Goal: Check status: Check status

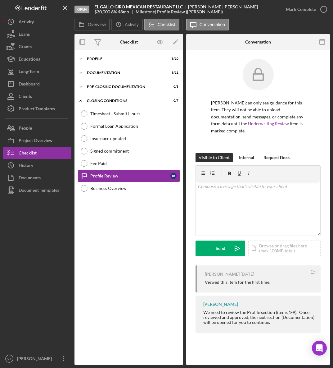
click at [36, 93] on button "Clients" at bounding box center [37, 96] width 68 height 12
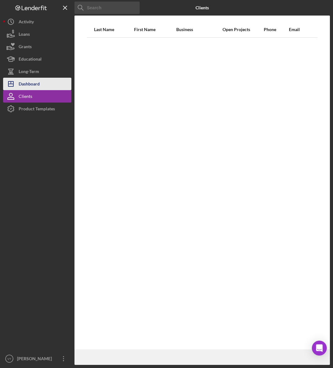
click at [36, 84] on div "Dashboard" at bounding box center [29, 85] width 21 height 14
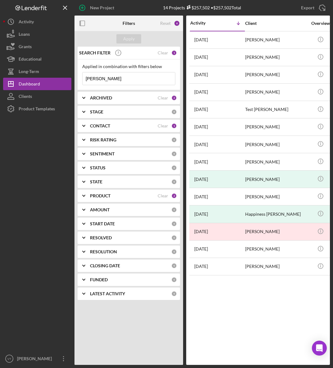
click at [112, 81] on input "ines" at bounding box center [129, 78] width 93 height 12
drag, startPoint x: 112, startPoint y: 81, endPoint x: 64, endPoint y: 80, distance: 48.5
click at [64, 80] on div "New Project 14 Projects $257,502 • $257,502 Total ines Export Icon/Export Filte…" at bounding box center [166, 182] width 327 height 365
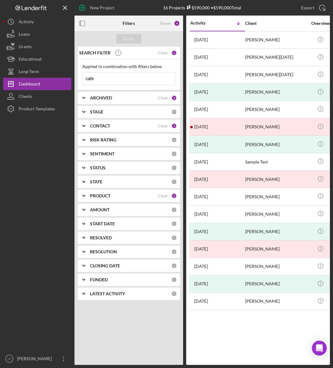
type input "cafe"
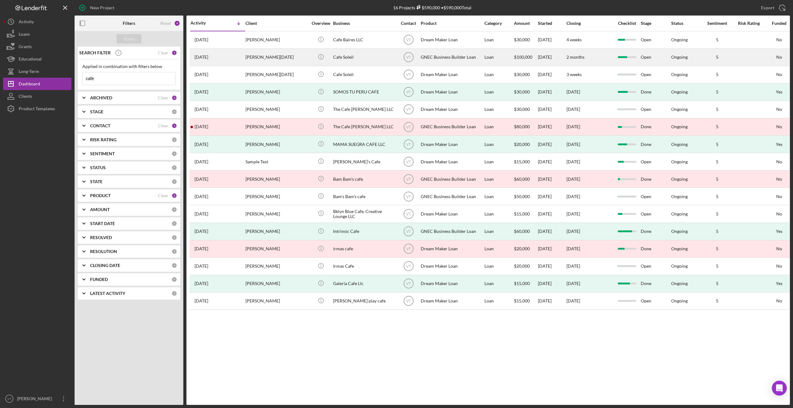
click at [281, 57] on div "Shirlene Jean-Toussaint" at bounding box center [276, 57] width 62 height 16
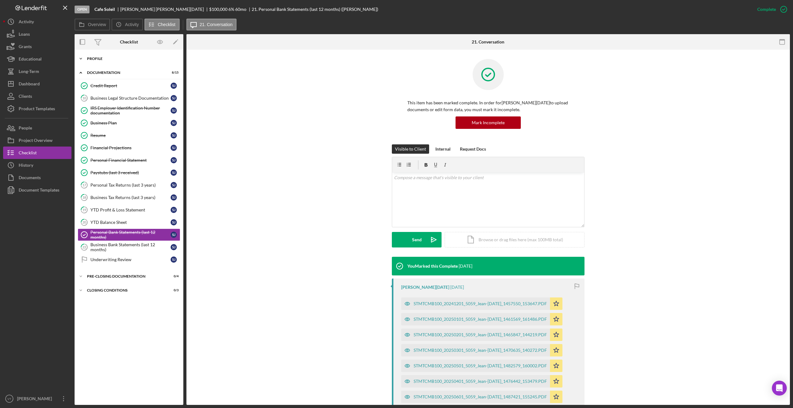
click at [83, 59] on icon "Icon/Expander" at bounding box center [81, 59] width 12 height 12
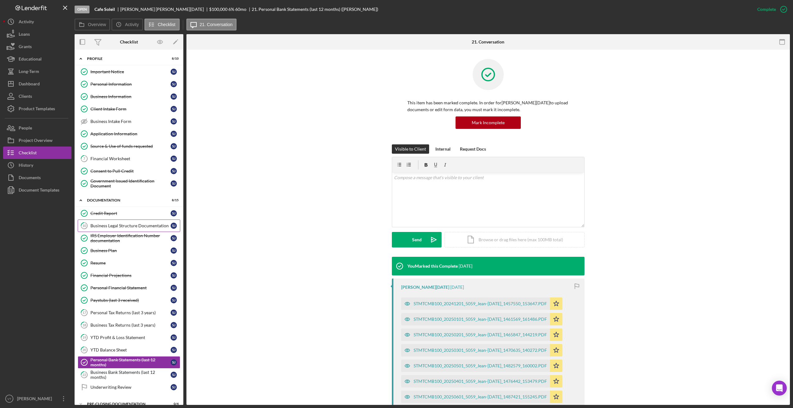
click at [121, 230] on link "10 Business Legal Structure Documentation S J" at bounding box center [129, 226] width 103 height 12
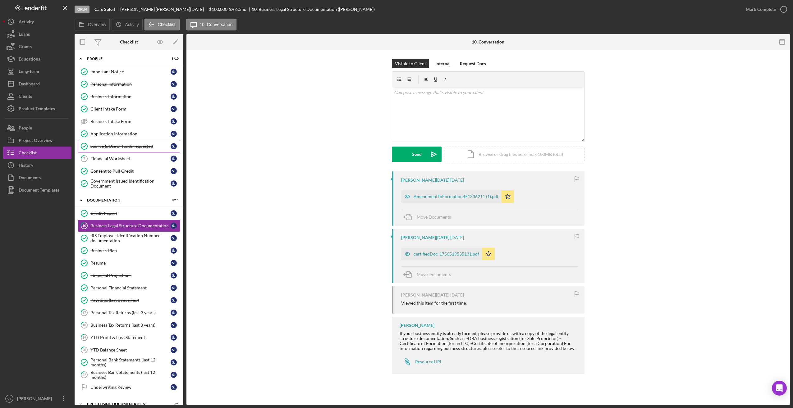
click at [127, 148] on div "Source & Use of funds requested" at bounding box center [130, 146] width 80 height 5
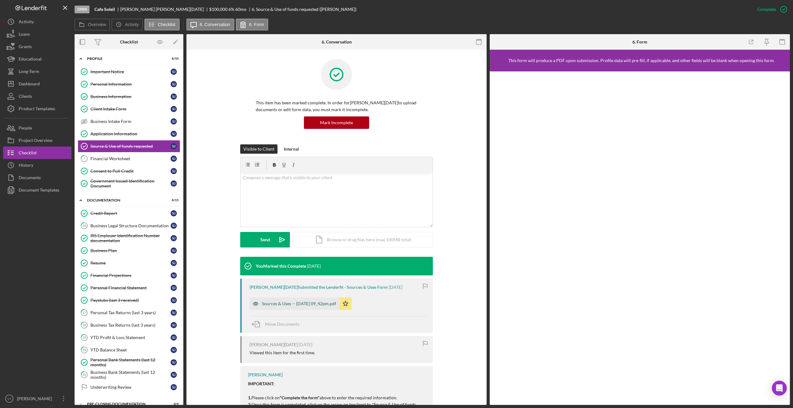
click at [300, 304] on div "Sources & Uses -- 2025-09-30 09_42pm.pdf" at bounding box center [299, 303] width 74 height 5
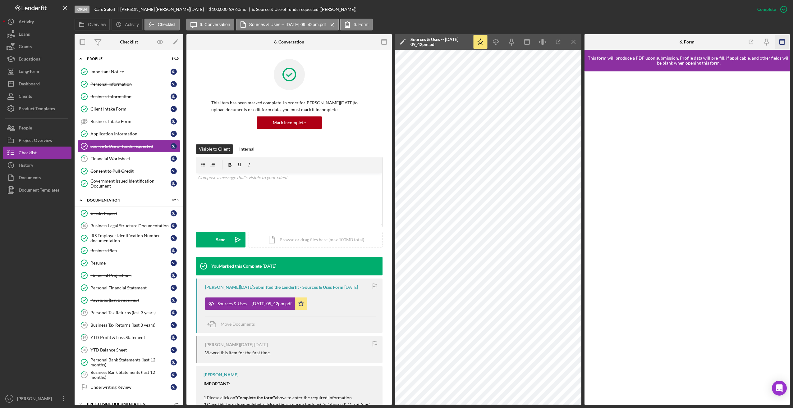
click at [333, 43] on icon "button" at bounding box center [782, 42] width 14 height 14
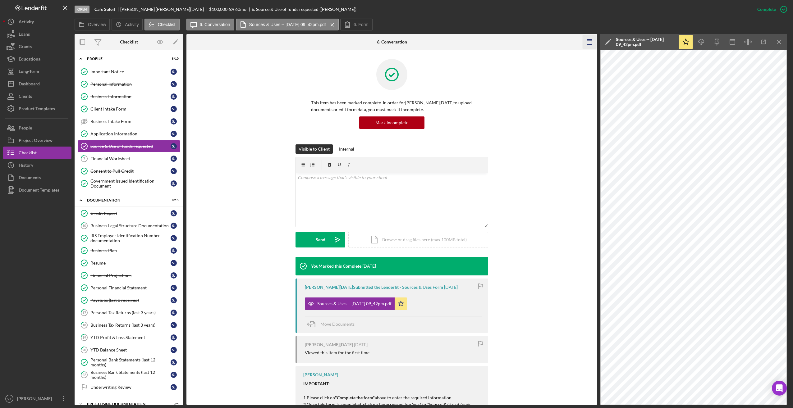
click at [333, 40] on rect "button" at bounding box center [589, 39] width 5 height 1
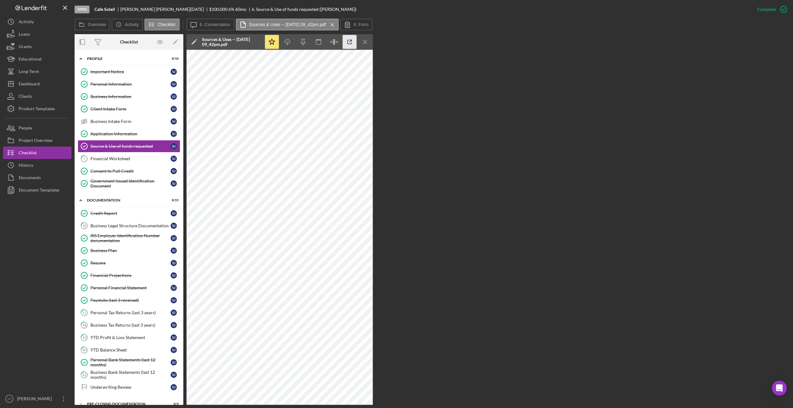
click at [333, 43] on icon "button" at bounding box center [350, 42] width 14 height 14
click at [115, 226] on div "Business Legal Structure Documentation" at bounding box center [130, 225] width 80 height 5
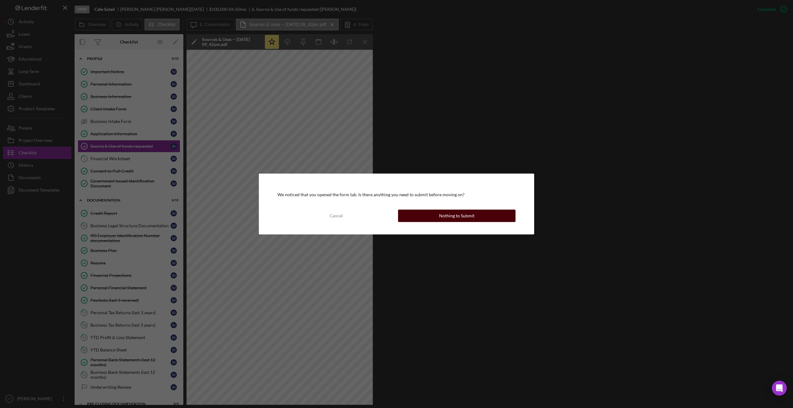
click at [333, 215] on div "Nothing to Submit" at bounding box center [456, 216] width 35 height 12
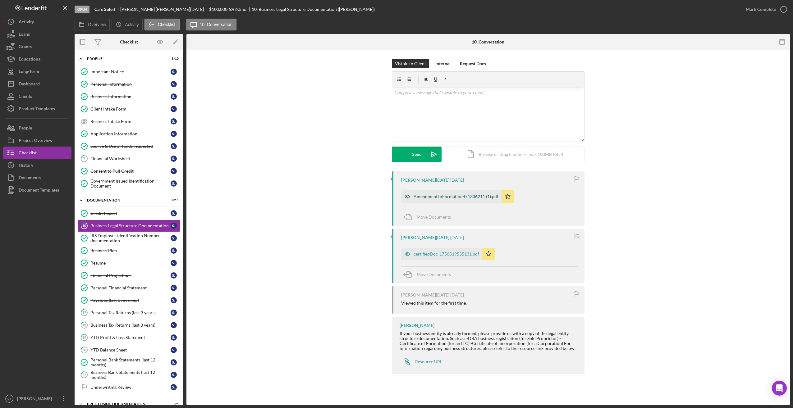
click at [333, 196] on div "AmendmentToFormation451336211 (1).pdf" at bounding box center [455, 196] width 85 height 5
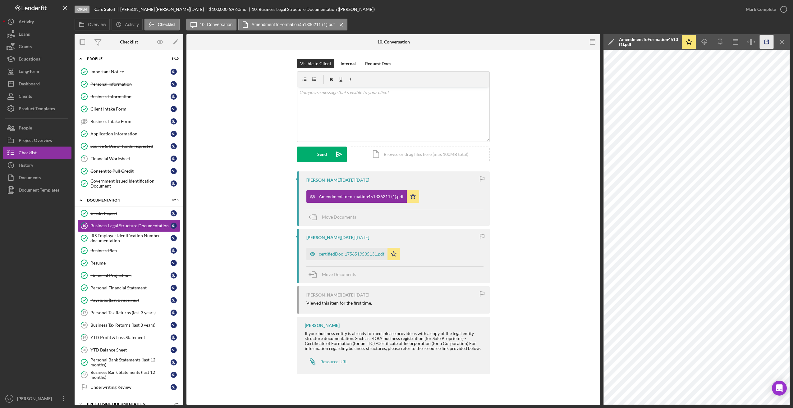
click at [333, 41] on icon "button" at bounding box center [767, 42] width 14 height 14
click at [118, 237] on div "IRS Employer Identification Number documentation" at bounding box center [130, 238] width 80 height 10
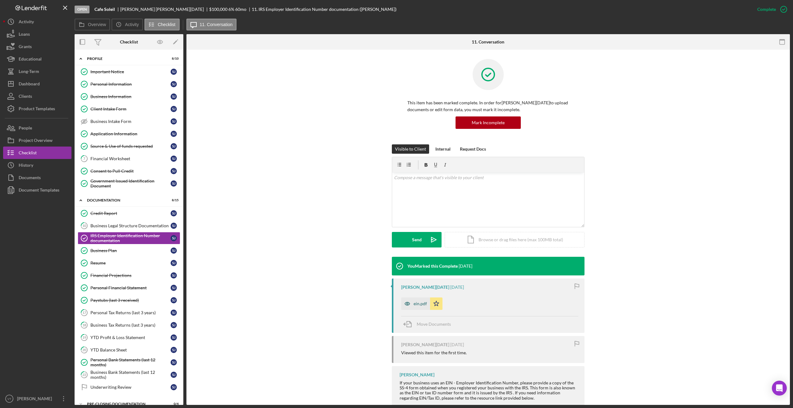
click at [333, 303] on div "ein.pdf" at bounding box center [419, 303] width 13 height 5
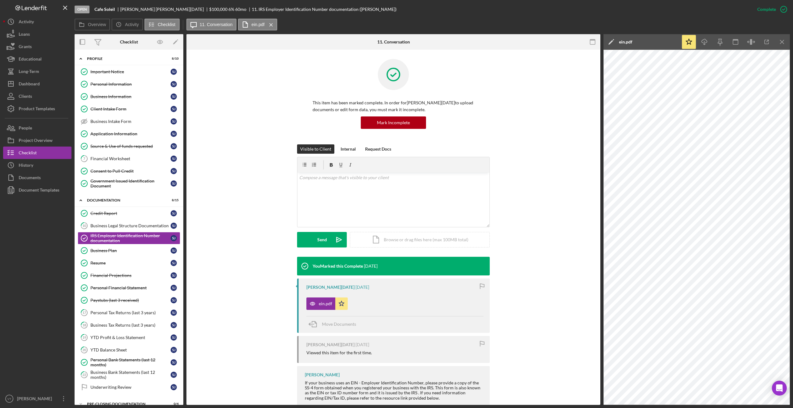
click at [333, 41] on icon "button" at bounding box center [593, 42] width 14 height 14
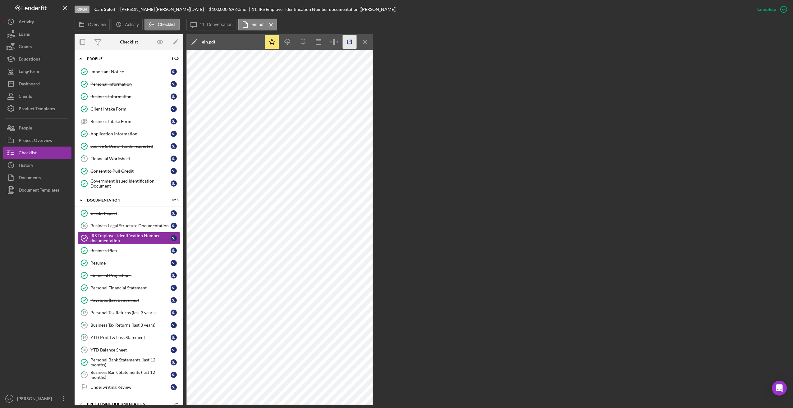
click at [333, 40] on icon "button" at bounding box center [350, 42] width 14 height 14
click at [117, 216] on link "Credit Report Credit Report S J" at bounding box center [129, 213] width 103 height 12
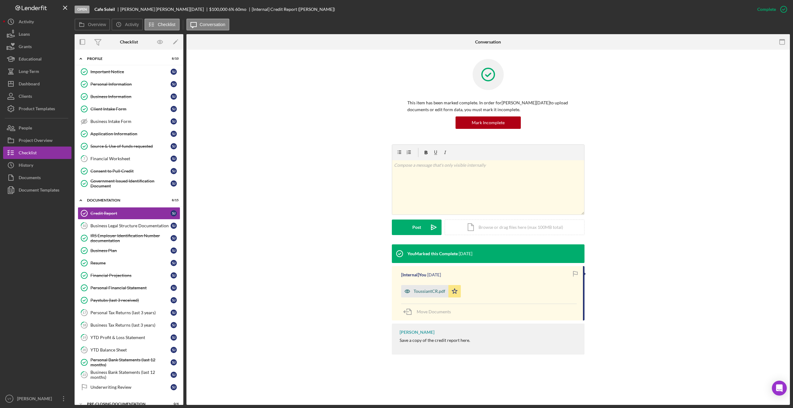
click at [333, 290] on div "ToussiantCR.pdf" at bounding box center [429, 291] width 32 height 5
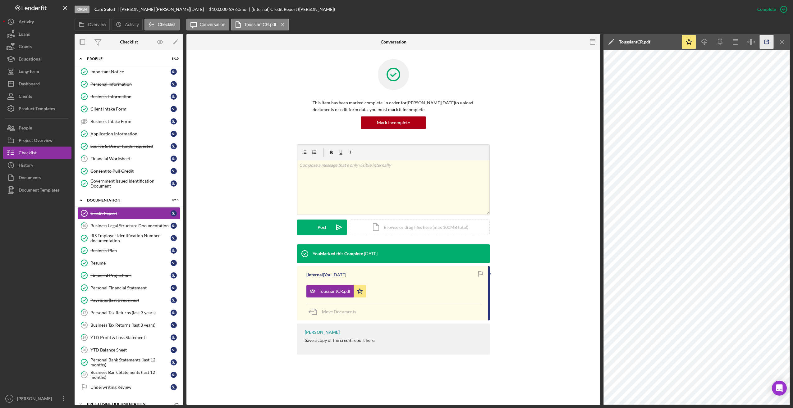
click at [333, 41] on icon "button" at bounding box center [767, 42] width 4 height 4
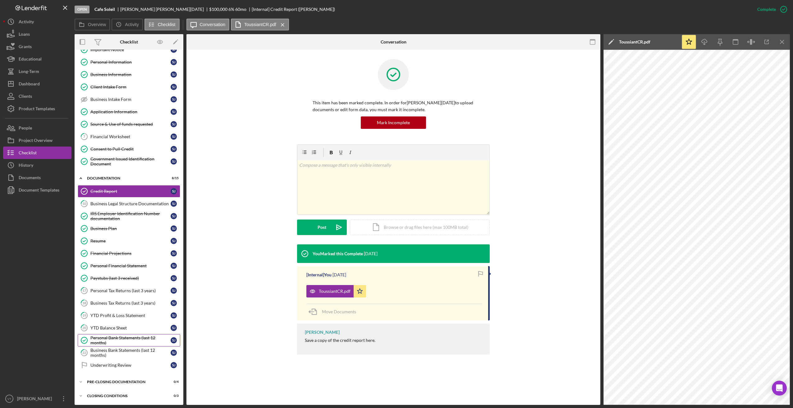
scroll to position [23, 0]
click at [121, 293] on link "17 Personal Tax Returns (last 3 years) S J" at bounding box center [129, 290] width 103 height 12
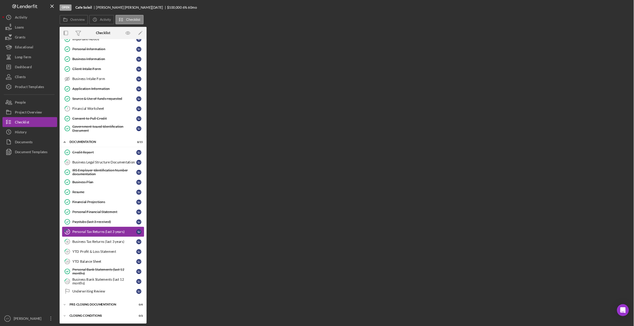
scroll to position [23, 0]
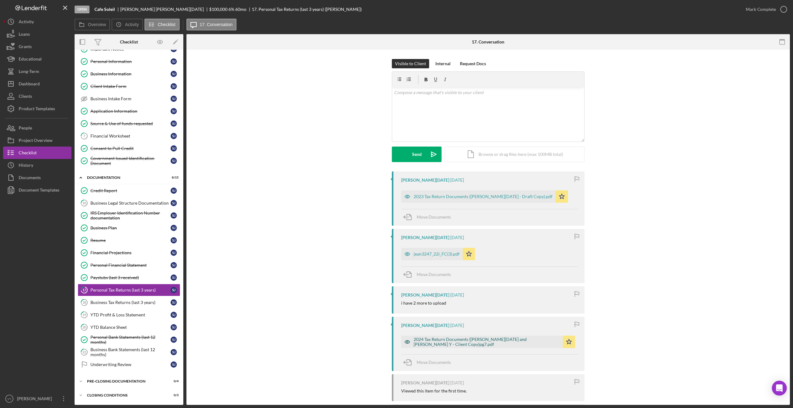
click at [333, 342] on div "2024 Tax Return Documents (JEAN-TOUSSAINT DANIEL and SHIRLENE Y - Client Copy)p…" at bounding box center [486, 342] width 146 height 10
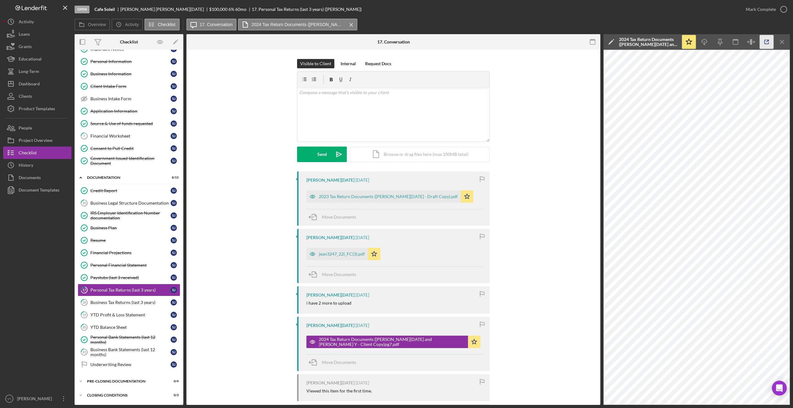
click at [333, 41] on line "button" at bounding box center [767, 41] width 2 height 2
click at [37, 112] on div "Product Templates" at bounding box center [37, 110] width 36 height 14
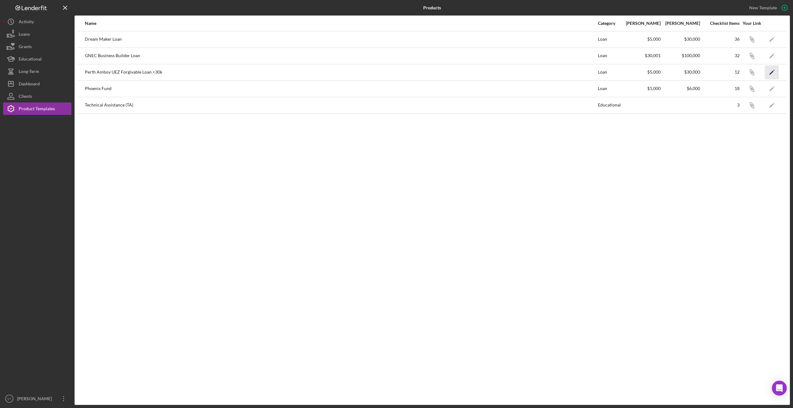
click at [333, 72] on icon "Icon/Edit" at bounding box center [772, 72] width 14 height 14
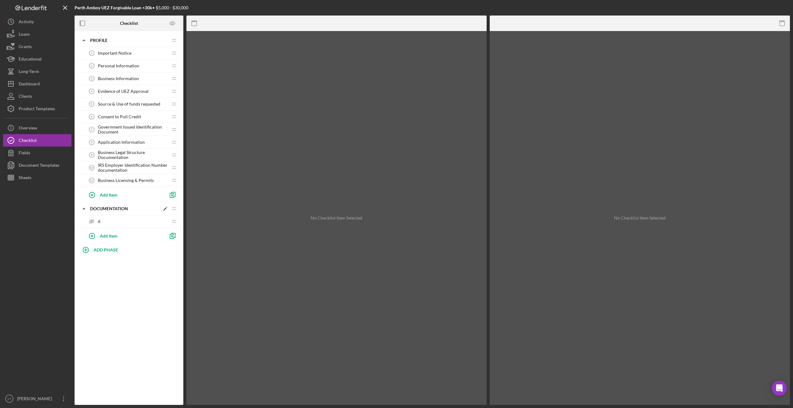
click at [83, 210] on icon "Icon/Expander" at bounding box center [84, 209] width 12 height 12
click at [36, 126] on div "Overview" at bounding box center [28, 129] width 19 height 14
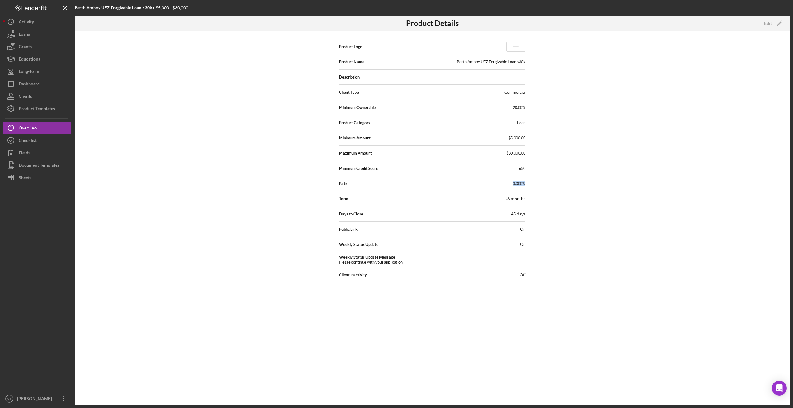
drag, startPoint x: 509, startPoint y: 184, endPoint x: 530, endPoint y: 185, distance: 21.4
click at [333, 185] on div "Product Logo Product Name Perth Amboy UEZ Forgivable Loan <30k Description Clie…" at bounding box center [432, 218] width 715 height 374
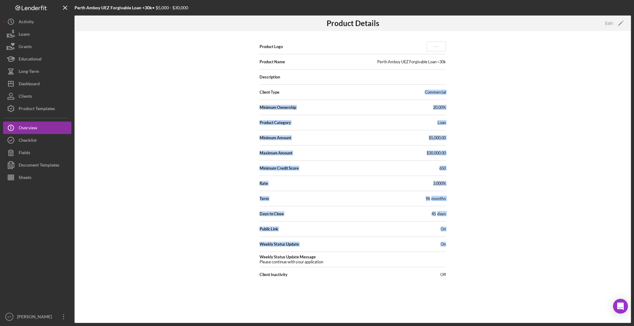
drag, startPoint x: 426, startPoint y: 92, endPoint x: 475, endPoint y: 243, distance: 158.7
click at [333, 243] on div "Product Logo Product Name Perth Amboy UEZ Forgivable Loan <30k Description Clie…" at bounding box center [353, 177] width 557 height 292
drag, startPoint x: 475, startPoint y: 243, endPoint x: 523, endPoint y: 201, distance: 63.2
click at [333, 201] on div "Product Logo Product Name Perth Amboy UEZ Forgivable Loan <30k Description Clie…" at bounding box center [353, 177] width 557 height 292
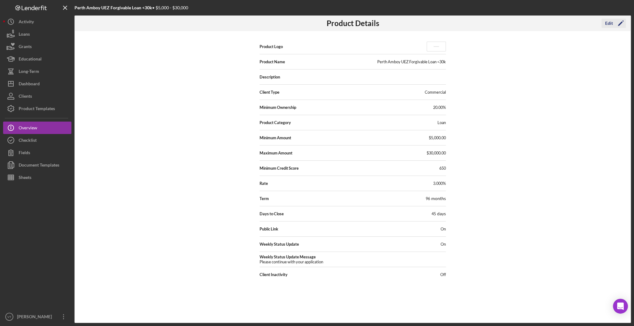
click at [333, 25] on div "Edit" at bounding box center [609, 23] width 8 height 9
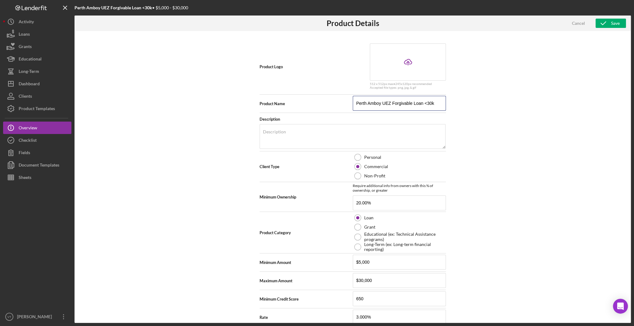
drag, startPoint x: 424, startPoint y: 103, endPoint x: 446, endPoint y: 103, distance: 21.7
click at [333, 103] on div "Product Logo Icon/Upload 512 x 512px max • 245 x 120 px recommended Accepted fi…" at bounding box center [353, 177] width 557 height 292
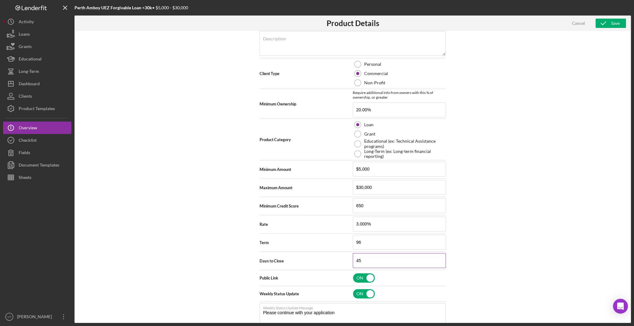
scroll to position [99, 0]
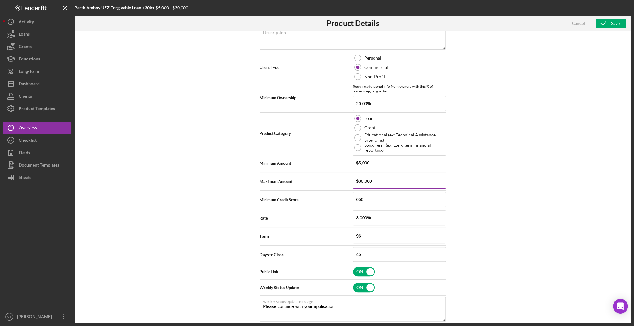
type input "Perth Amboy UEZ Forgivable Loan"
click at [333, 181] on input "$30,000" at bounding box center [399, 181] width 93 height 15
type input "$100,000"
click at [333, 22] on div "Save" at bounding box center [615, 23] width 9 height 9
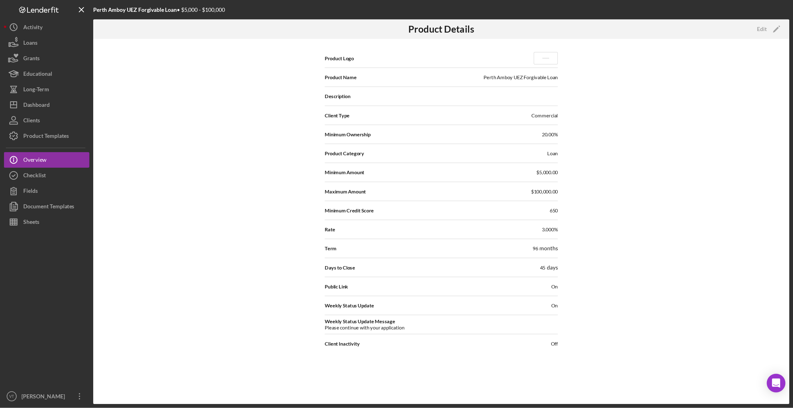
scroll to position [0, 0]
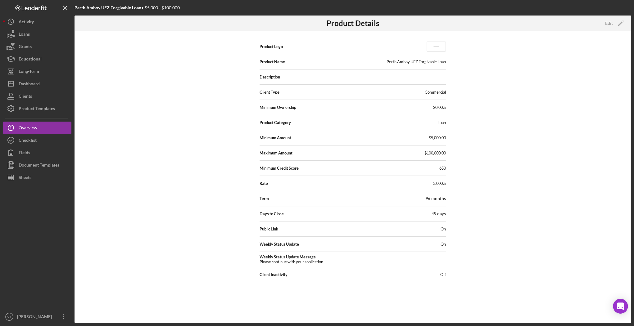
click at [192, 137] on div "Product Logo Product Name Perth Amboy UEZ Forgivable Loan Description Client Ty…" at bounding box center [353, 177] width 557 height 292
click at [43, 84] on button "Icon/Dashboard Dashboard" at bounding box center [37, 84] width 68 height 12
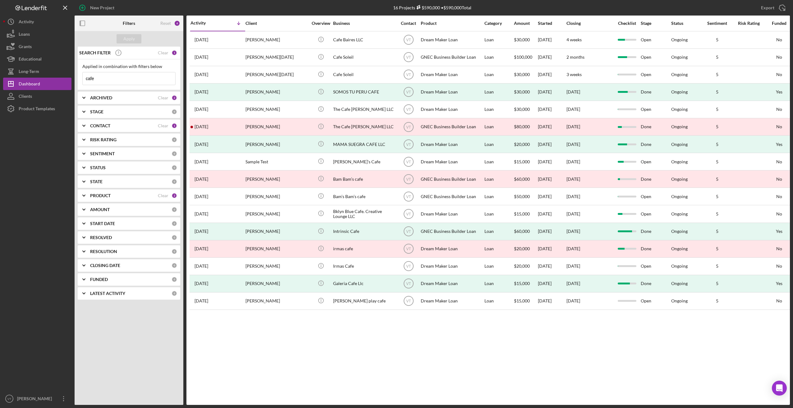
click at [130, 81] on input "cafe" at bounding box center [129, 78] width 93 height 12
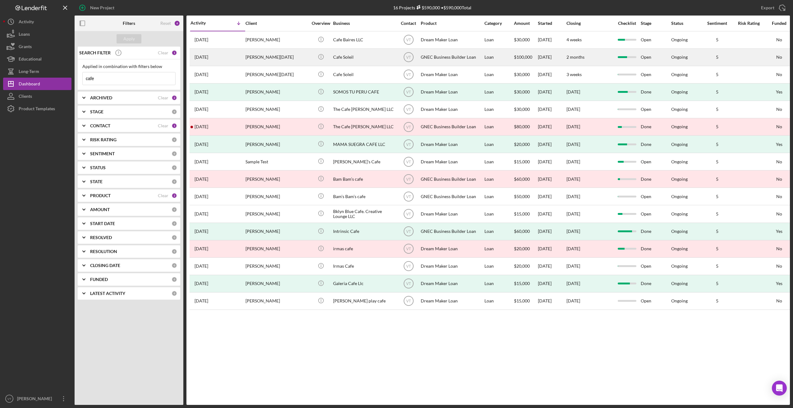
click at [333, 57] on div "Cafe Soleil" at bounding box center [364, 57] width 62 height 16
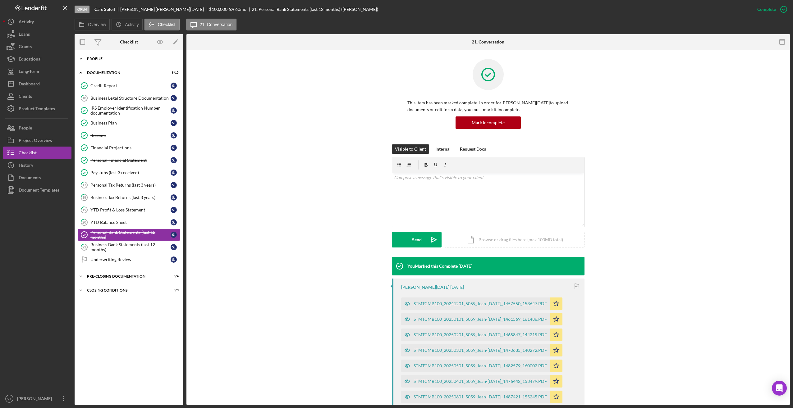
click at [79, 60] on icon "Icon/Expander" at bounding box center [81, 59] width 12 height 12
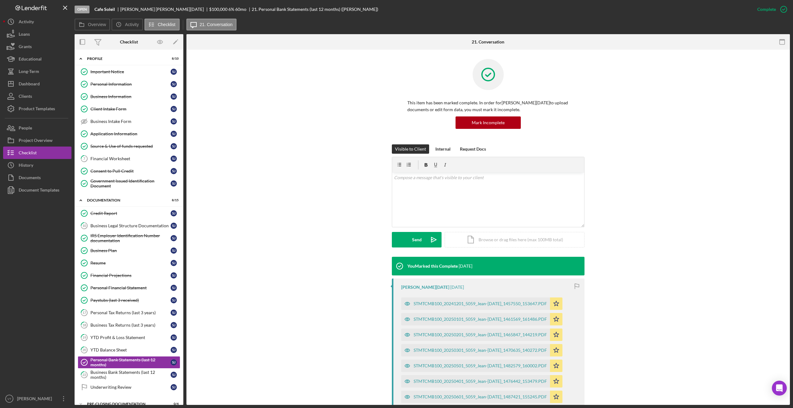
click at [271, 182] on div "Visible to Client Internal Request Docs v Color teal Color pink Remove color Ad…" at bounding box center [488, 200] width 585 height 112
click at [124, 149] on link "Source & Use of funds requested Source & Use of funds requested S J" at bounding box center [129, 146] width 103 height 12
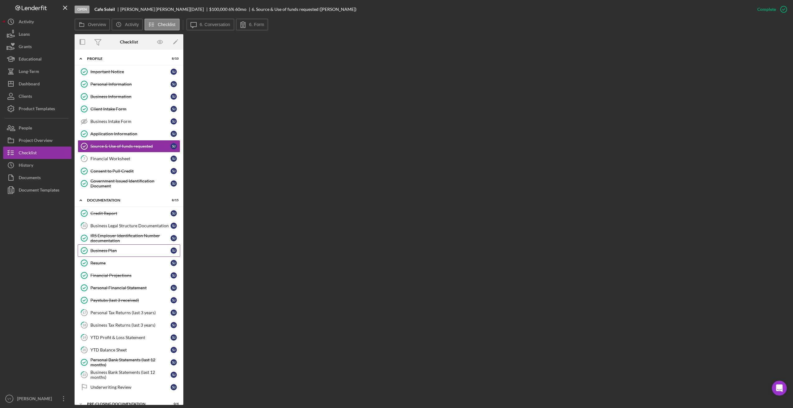
click at [106, 248] on div "Business Plan" at bounding box center [130, 250] width 80 height 5
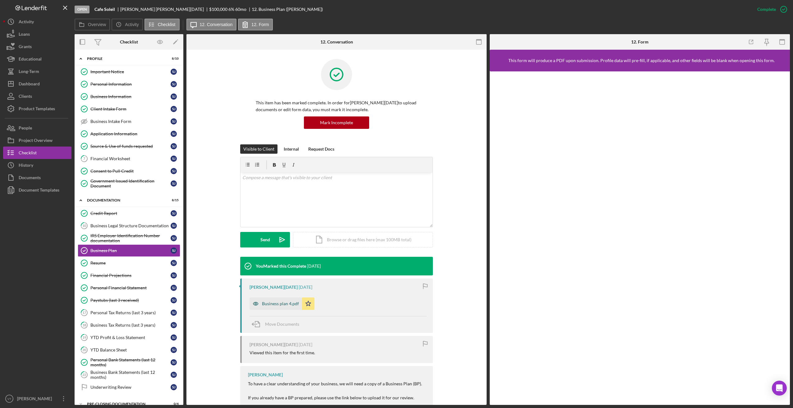
click at [272, 305] on div "Business plan 4.pdf" at bounding box center [280, 303] width 37 height 5
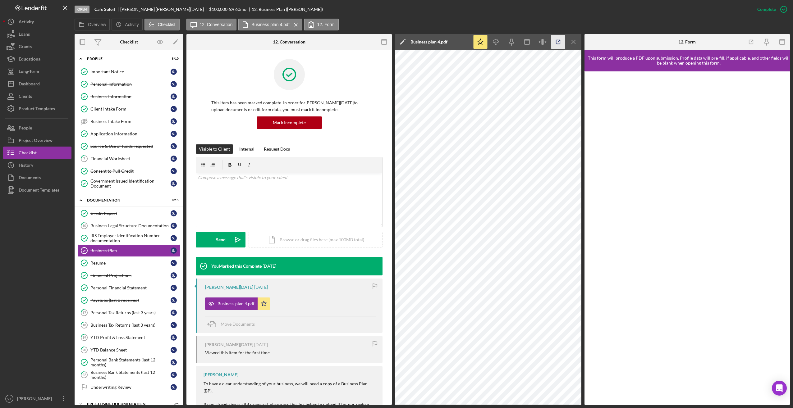
click at [333, 41] on icon "button" at bounding box center [558, 42] width 14 height 14
click at [105, 265] on div "Resume" at bounding box center [130, 263] width 80 height 5
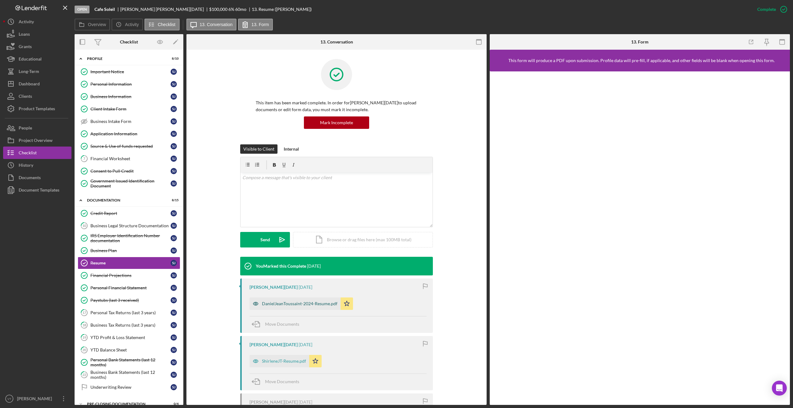
click at [285, 306] on div "DanielJeanToussaint-2024-Resume.pdf" at bounding box center [299, 303] width 75 height 5
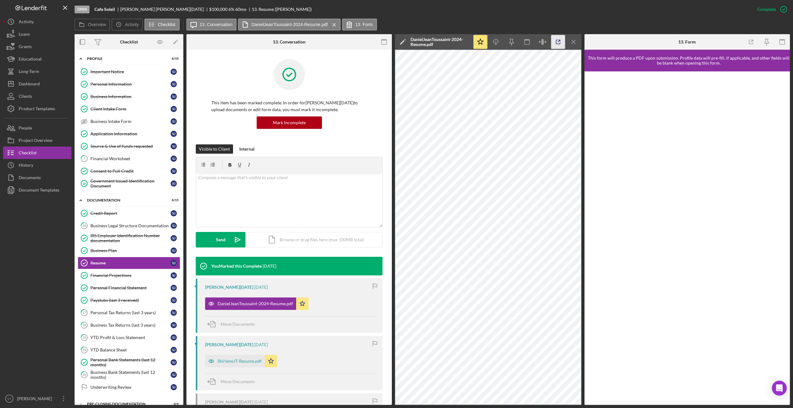
click at [333, 40] on icon "button" at bounding box center [558, 42] width 4 height 4
click at [235, 363] on div "ShirleneJT-Resume.pdf" at bounding box center [239, 361] width 44 height 5
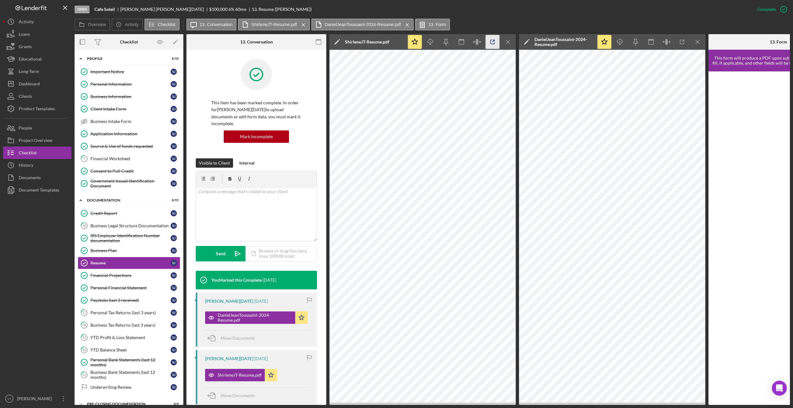
click at [333, 42] on icon "button" at bounding box center [493, 42] width 14 height 14
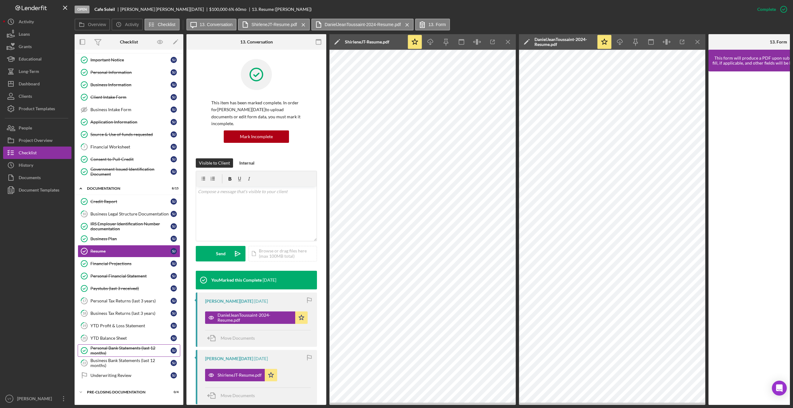
scroll to position [25, 0]
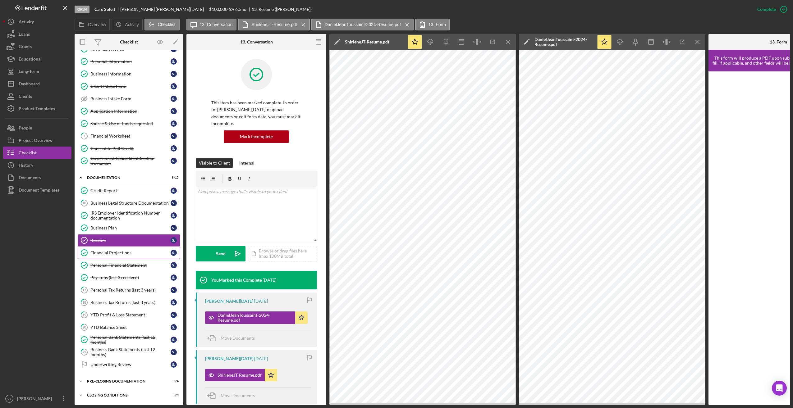
click at [107, 250] on div "Financial Projections" at bounding box center [130, 252] width 80 height 5
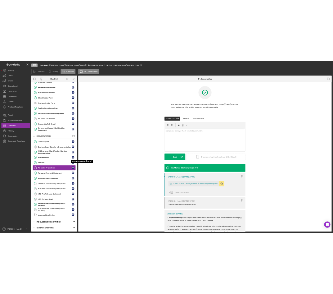
scroll to position [23, 0]
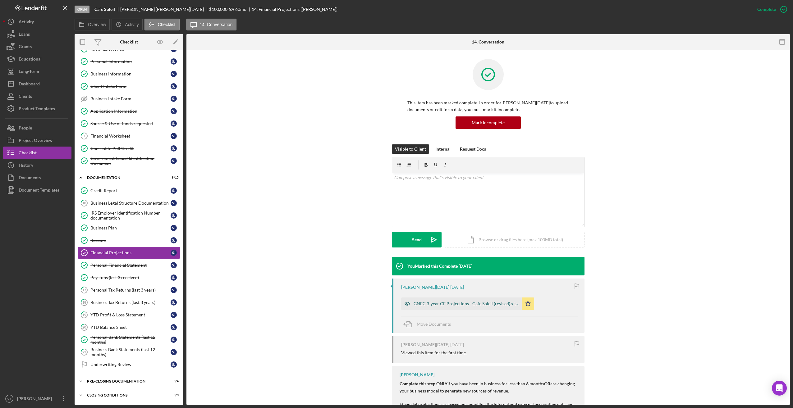
click at [333, 309] on div "GNEC 3-year CF Projections - Cafe Soleil (revised).xlsx" at bounding box center [461, 304] width 121 height 12
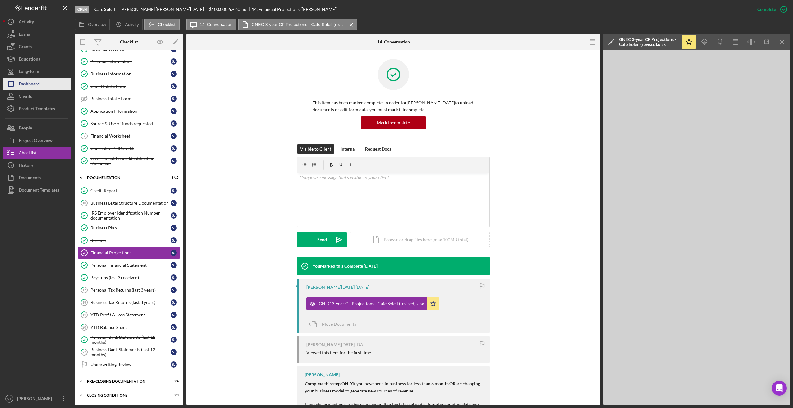
click at [38, 85] on div "Dashboard" at bounding box center [29, 85] width 21 height 14
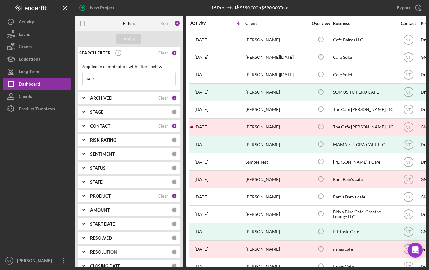
click at [107, 80] on input "cafe" at bounding box center [129, 78] width 93 height 12
drag, startPoint x: 0, startPoint y: 0, endPoint x: 74, endPoint y: 79, distance: 107.9
click at [74, 79] on div "New Project 16 Projects $590,000 • $590,000 Total cafe Export Icon/Export Filte…" at bounding box center [214, 133] width 423 height 267
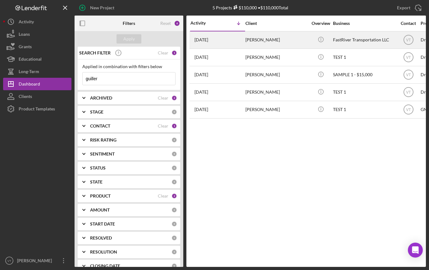
type input "guiller"
click at [276, 39] on div "Guillermo Murillo" at bounding box center [276, 40] width 62 height 16
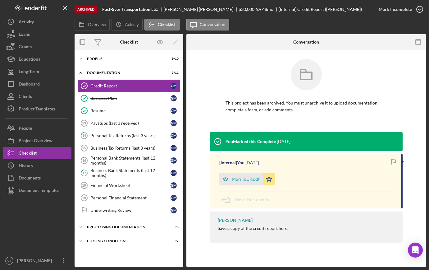
click at [99, 85] on div "Credit Report" at bounding box center [130, 85] width 80 height 5
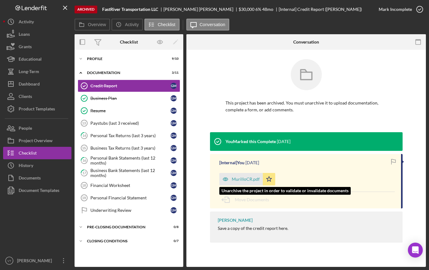
click at [244, 178] on div "MurilloCR.pdf" at bounding box center [246, 178] width 28 height 5
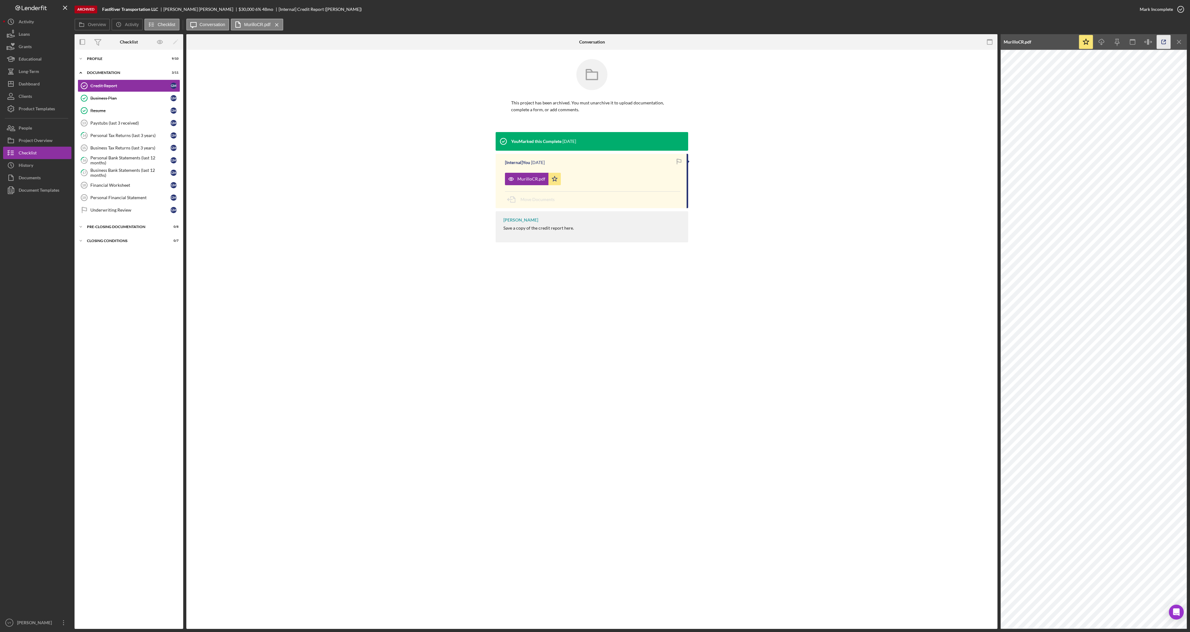
click at [429, 42] on icon "button" at bounding box center [1164, 42] width 14 height 14
